Goal: Task Accomplishment & Management: Use online tool/utility

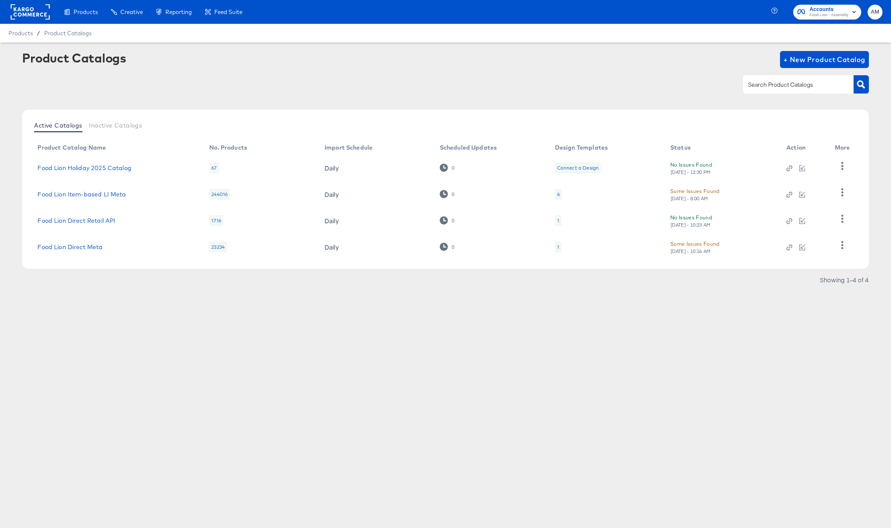
click at [686, 245] on div "Some Issues Found" at bounding box center [694, 243] width 49 height 9
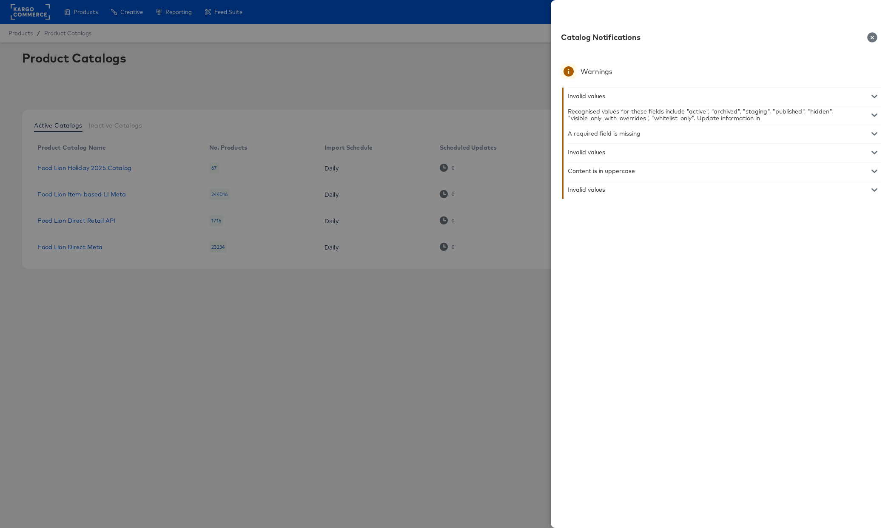
click at [873, 116] on icon "button" at bounding box center [874, 115] width 6 height 3
click at [874, 143] on icon "button" at bounding box center [874, 145] width 6 height 6
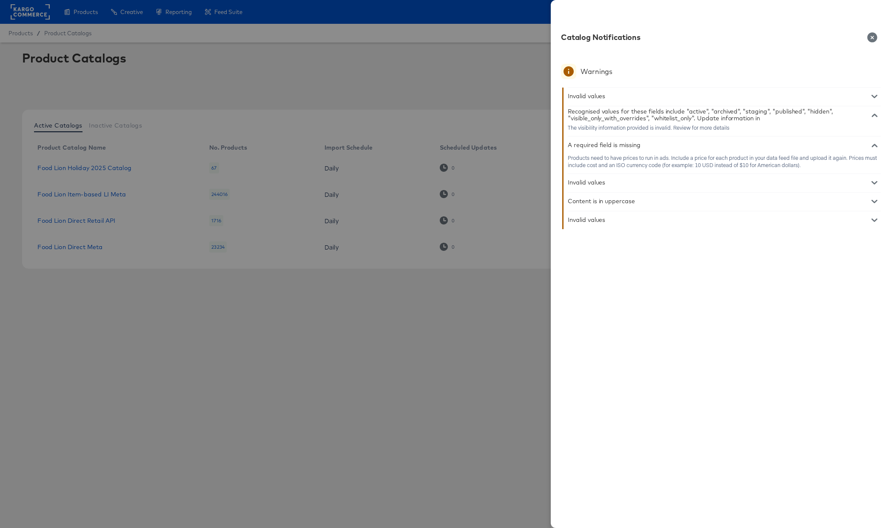
click at [512, 295] on div at bounding box center [445, 264] width 891 height 528
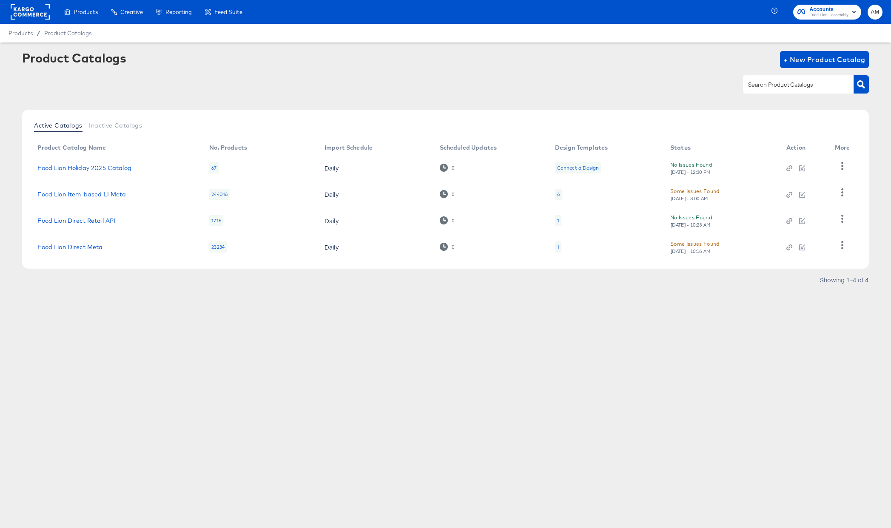
click at [699, 252] on div "[DATE] - 10:16 AM" at bounding box center [690, 251] width 41 height 6
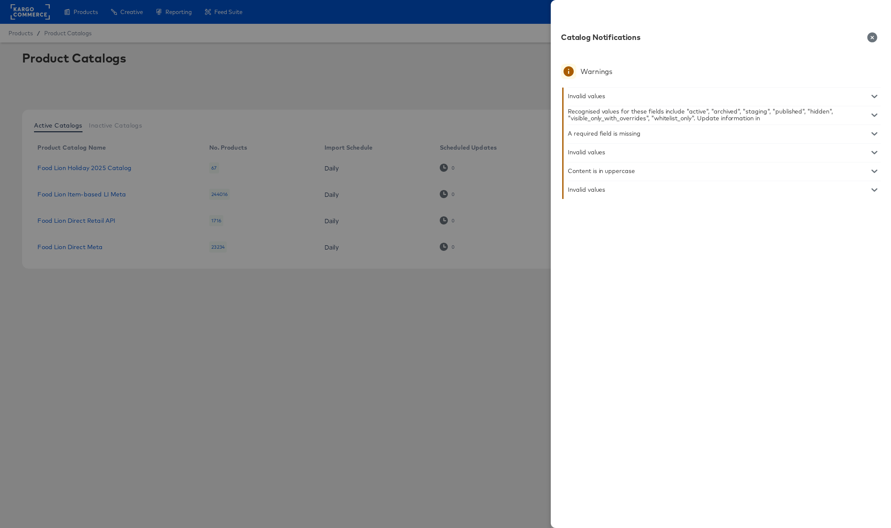
click at [872, 152] on icon "button" at bounding box center [874, 152] width 6 height 3
click at [872, 152] on icon "button" at bounding box center [874, 153] width 6 height 6
click at [872, 189] on icon "button" at bounding box center [874, 189] width 6 height 3
click at [872, 189] on icon "button" at bounding box center [874, 190] width 6 height 6
click at [870, 37] on icon "button" at bounding box center [872, 37] width 10 height 10
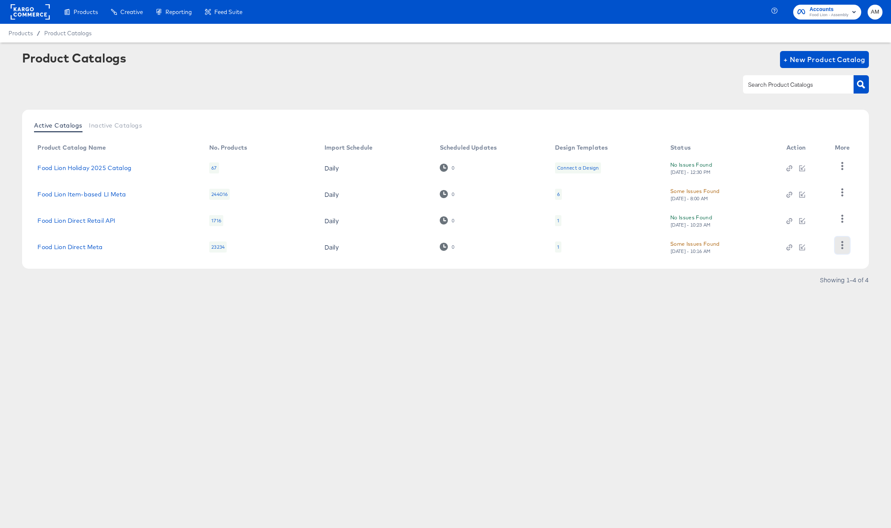
click at [837, 245] on button "button" at bounding box center [842, 245] width 15 height 17
click at [818, 203] on div "Business Manager" at bounding box center [807, 206] width 85 height 14
click at [97, 249] on link "Food Lion Direct Meta" at bounding box center [69, 247] width 65 height 7
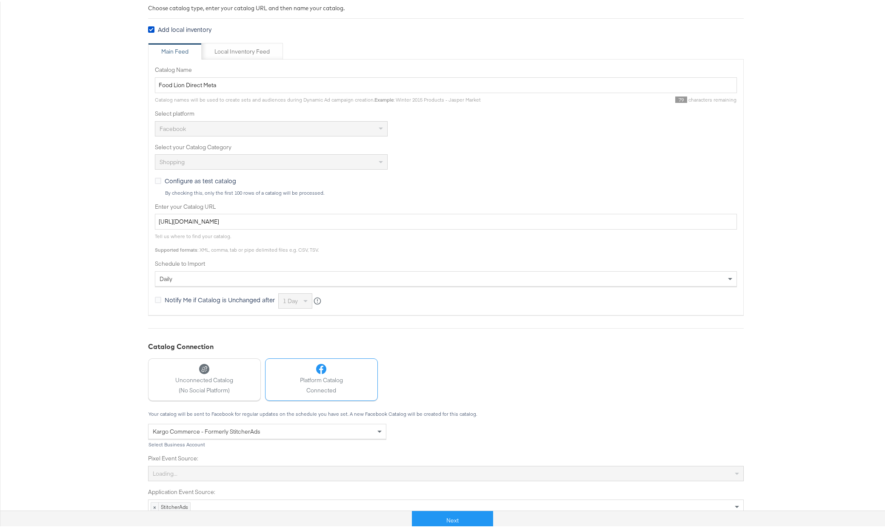
scroll to position [144, 0]
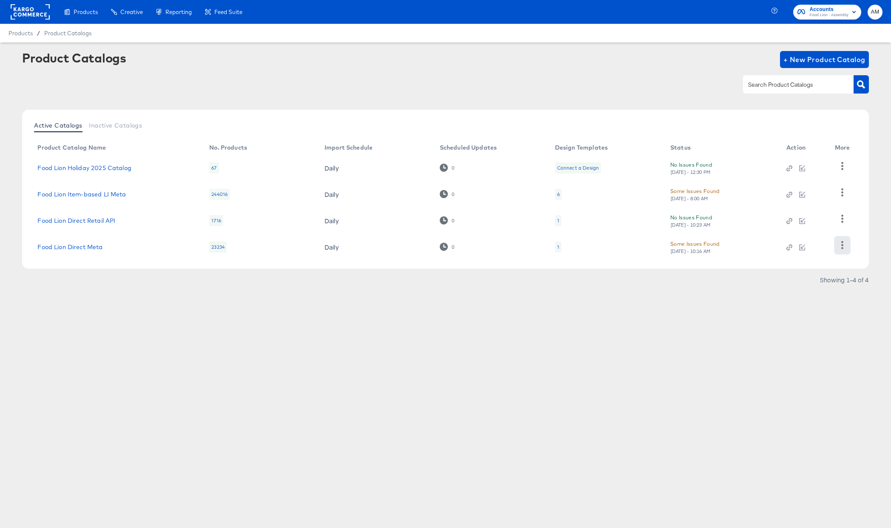
click at [844, 246] on icon "button" at bounding box center [842, 245] width 8 height 8
click at [742, 280] on div "Showing 1–4 of 4" at bounding box center [445, 284] width 846 height 14
click at [841, 247] on icon "button" at bounding box center [842, 245] width 8 height 8
click at [814, 193] on div "HUD Checks (Internal)" at bounding box center [807, 193] width 85 height 14
click at [702, 250] on div "[DATE] - 10:16 AM" at bounding box center [690, 251] width 41 height 6
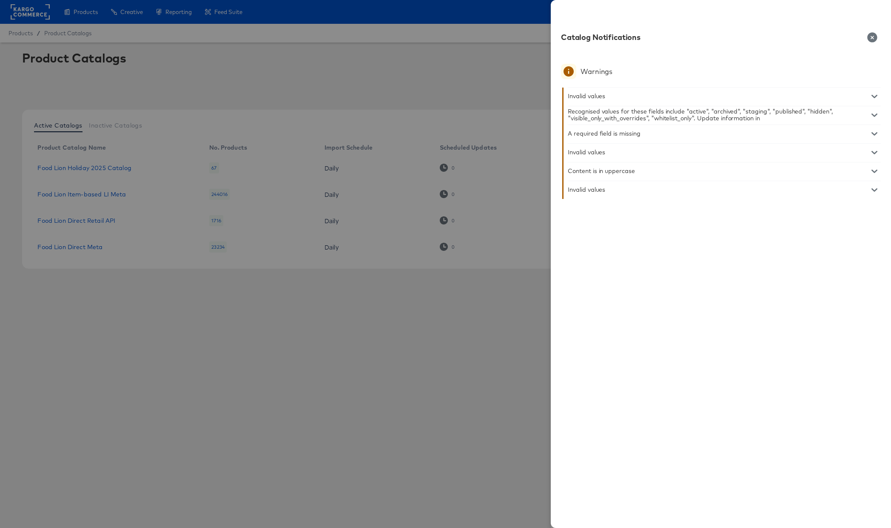
click at [304, 347] on div at bounding box center [445, 264] width 891 height 528
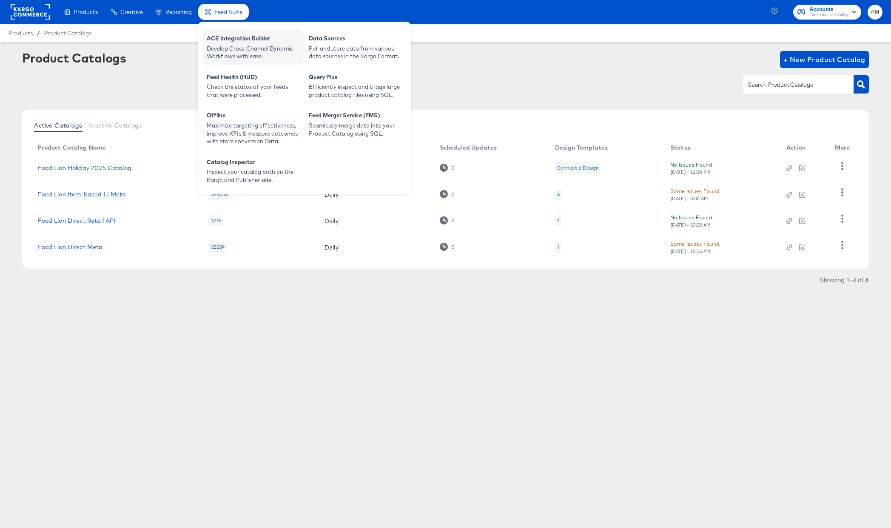
click at [230, 45] on div "Develop Cross-Channel Dynamic Workflows with ease." at bounding box center [254, 53] width 94 height 16
